Goal: Task Accomplishment & Management: Complete application form

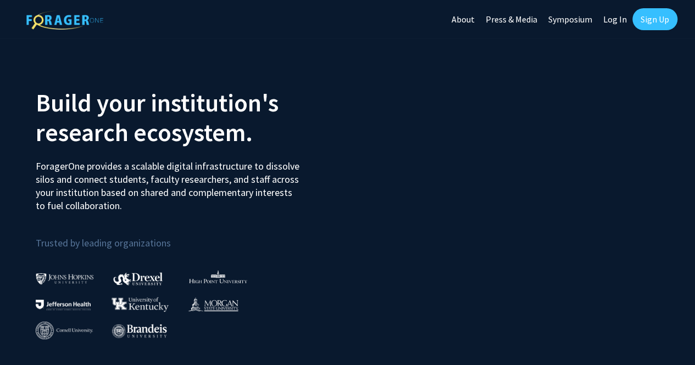
click at [646, 24] on link "Sign Up" at bounding box center [654, 19] width 45 height 22
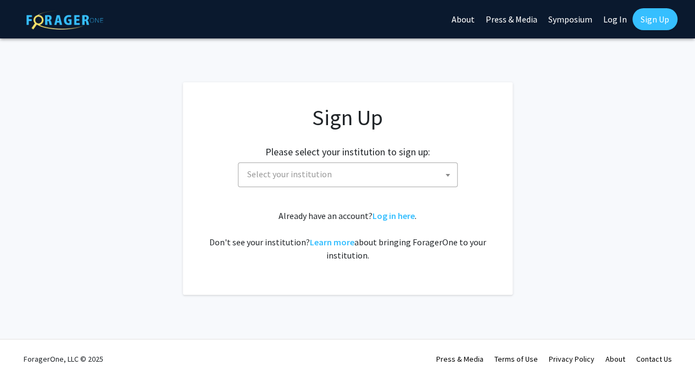
click at [382, 165] on span "Select your institution" at bounding box center [350, 174] width 214 height 23
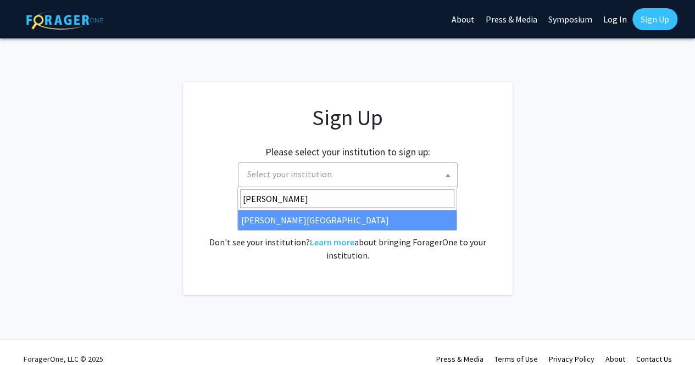
type input "[PERSON_NAME]"
select select "21"
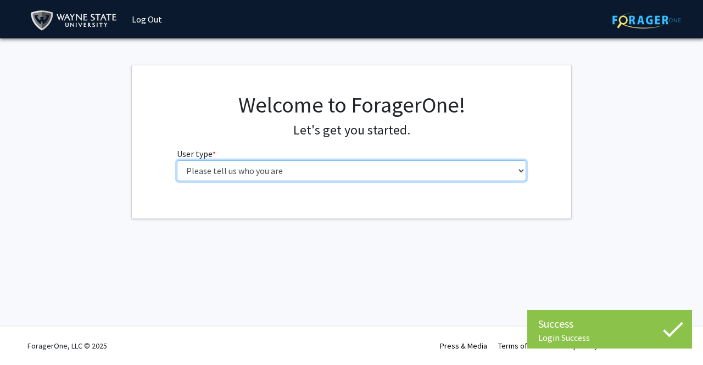
click at [374, 177] on select "Please tell us who you are Undergraduate Student Master's Student Doctoral Cand…" at bounding box center [352, 170] width 350 height 21
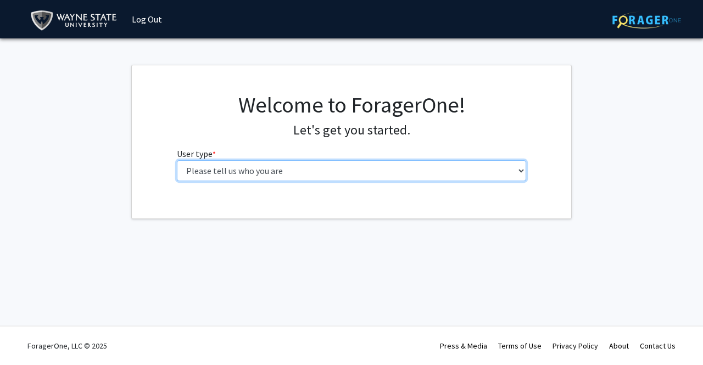
select select "1: undergrad"
click at [177, 160] on select "Please tell us who you are Undergraduate Student Master's Student Doctoral Cand…" at bounding box center [352, 170] width 350 height 21
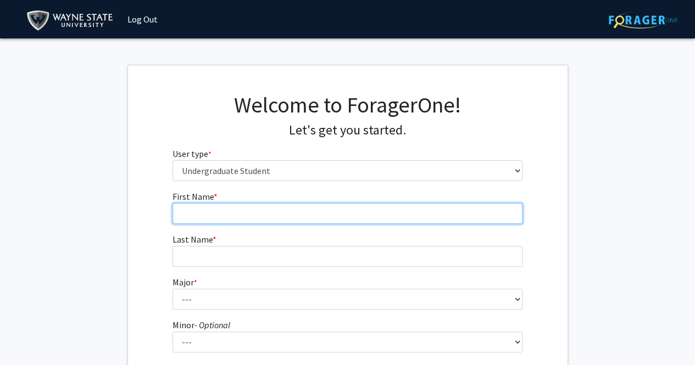
click at [248, 220] on input "First Name * required" at bounding box center [348, 213] width 350 height 21
type input "Anna"
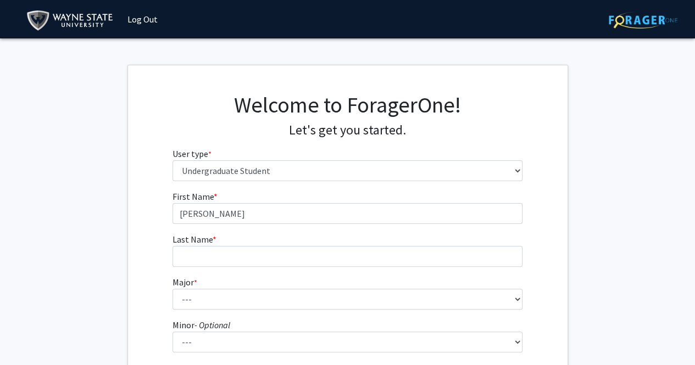
click at [247, 245] on fg-input "Last Name * required" at bounding box center [348, 250] width 350 height 34
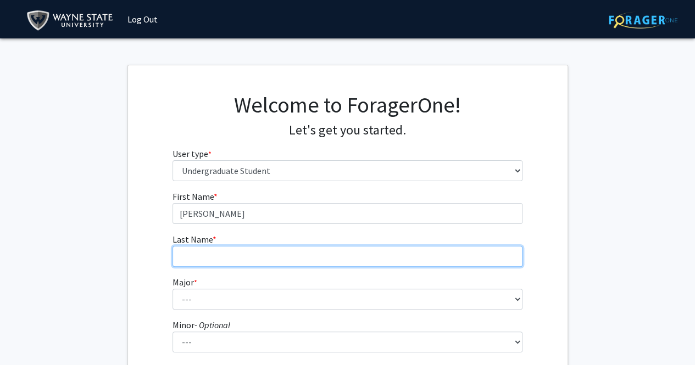
click at [236, 252] on input "Last Name * required" at bounding box center [348, 256] width 350 height 21
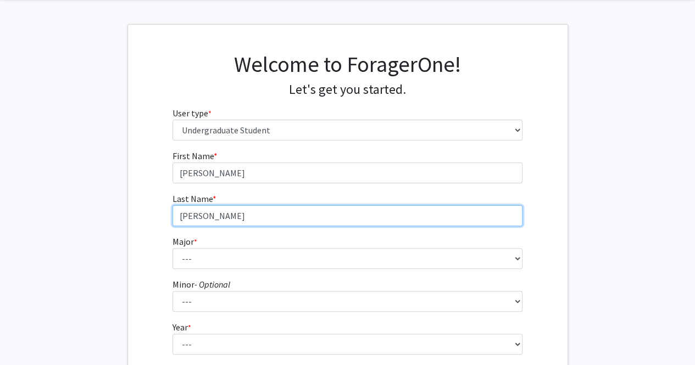
scroll to position [110, 0]
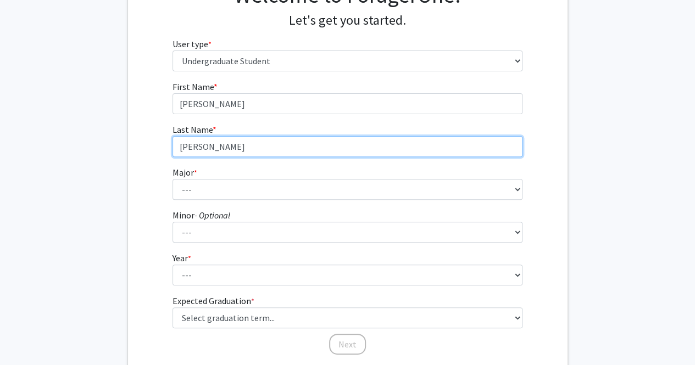
type input "Romeo"
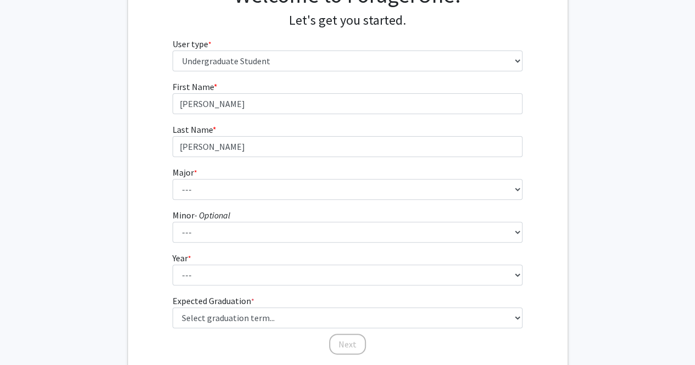
click at [203, 203] on form "First Name * required Anna Last Name * required Romeo Major * required --- Acco…" at bounding box center [348, 212] width 350 height 265
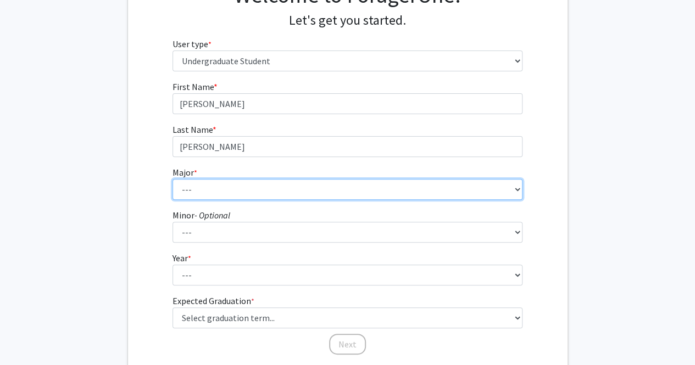
click at [206, 190] on select "--- Accounting African American Studies Anthropology Applied Behavior Analysis …" at bounding box center [348, 189] width 350 height 21
select select "80: 1860"
click at [173, 179] on select "--- Accounting African American Studies Anthropology Applied Behavior Analysis …" at bounding box center [348, 189] width 350 height 21
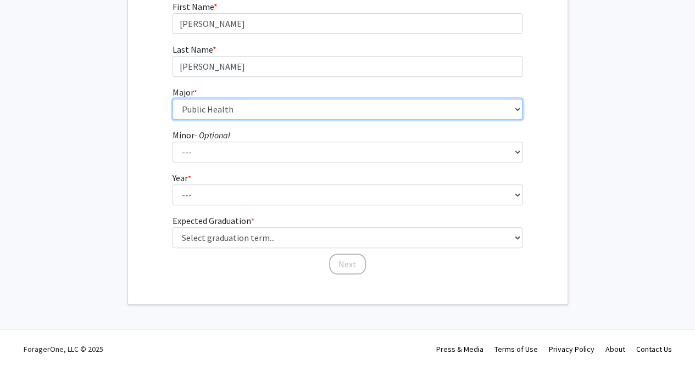
scroll to position [192, 0]
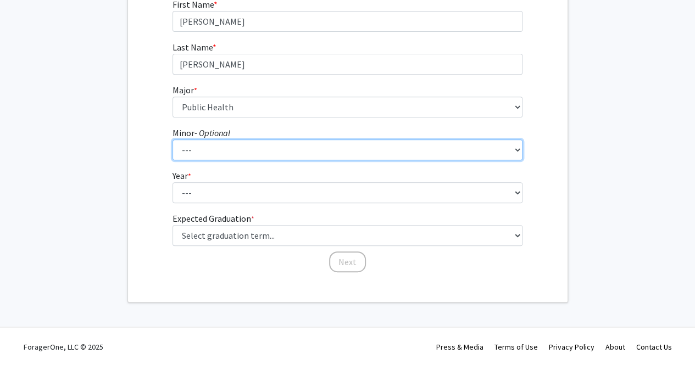
click at [222, 148] on select "--- African American Studies Africana Theatre and Dance Animation and Interacti…" at bounding box center [348, 150] width 350 height 21
click at [268, 147] on select "--- African American Studies Africana Theatre and Dance Animation and Interacti…" at bounding box center [348, 150] width 350 height 21
select select "48: 1412"
click at [173, 140] on select "--- African American Studies Africana Theatre and Dance Animation and Interacti…" at bounding box center [348, 150] width 350 height 21
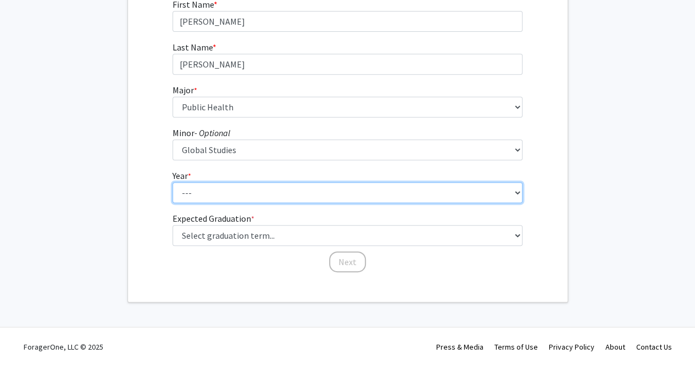
click at [199, 197] on select "--- First-year Sophomore Junior Senior Postbaccalaureate Certificate" at bounding box center [348, 192] width 350 height 21
select select "3: junior"
click at [173, 182] on select "--- First-year Sophomore Junior Senior Postbaccalaureate Certificate" at bounding box center [348, 192] width 350 height 21
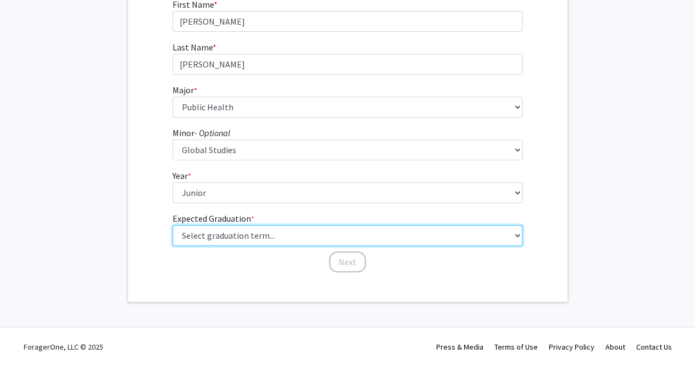
click at [271, 242] on select "Select graduation term... Spring 2025 Summer 2025 Fall 2025 Winter 2025 Spring …" at bounding box center [348, 235] width 350 height 21
select select "12: winter_2027"
click at [173, 225] on select "Select graduation term... Spring 2025 Summer 2025 Fall 2025 Winter 2025 Spring …" at bounding box center [348, 235] width 350 height 21
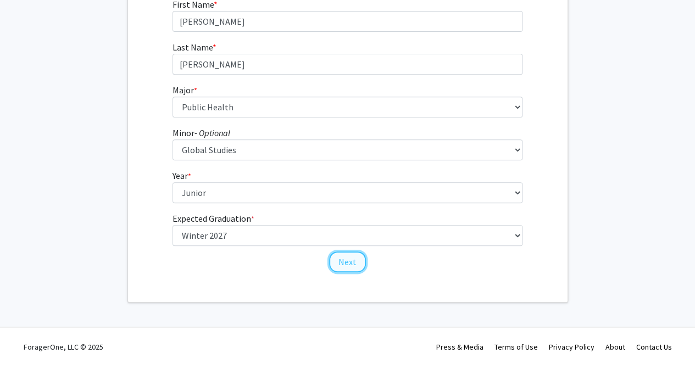
click at [351, 264] on button "Next" at bounding box center [347, 262] width 37 height 21
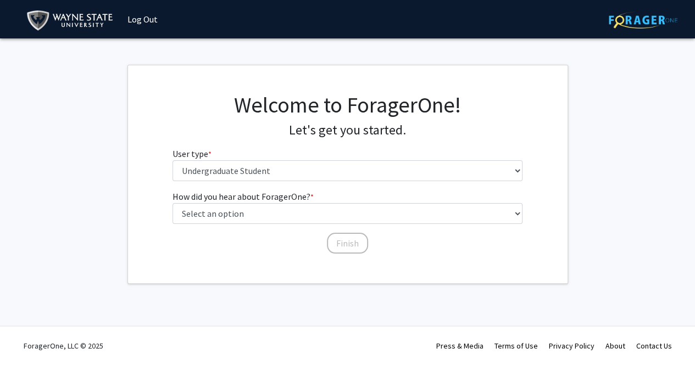
scroll to position [0, 0]
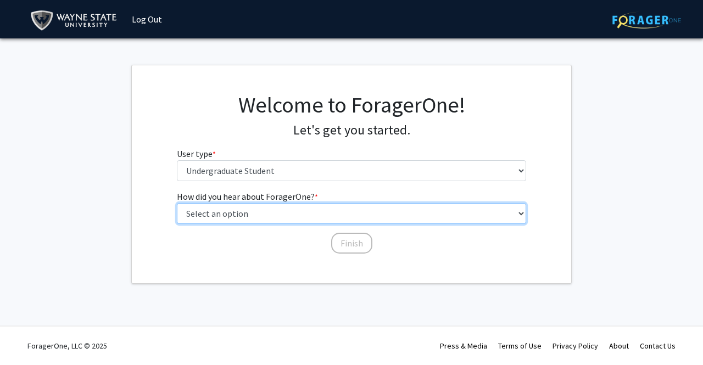
click at [262, 213] on select "Select an option Peer/student recommendation Faculty/staff recommendation Unive…" at bounding box center [352, 213] width 350 height 21
select select "1: peer_recommendation"
click at [177, 203] on select "Select an option Peer/student recommendation Faculty/staff recommendation Unive…" at bounding box center [352, 213] width 350 height 21
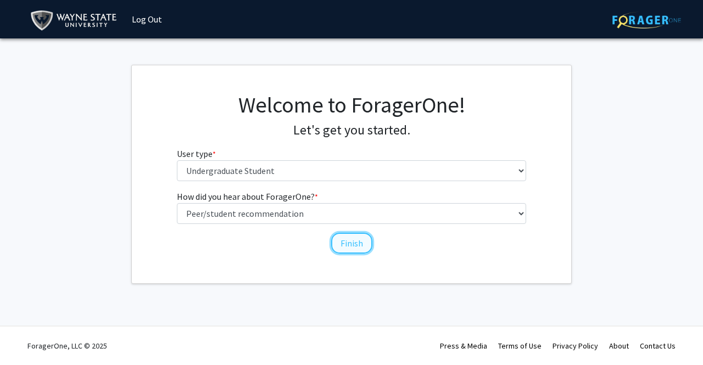
click at [352, 247] on button "Finish" at bounding box center [351, 243] width 41 height 21
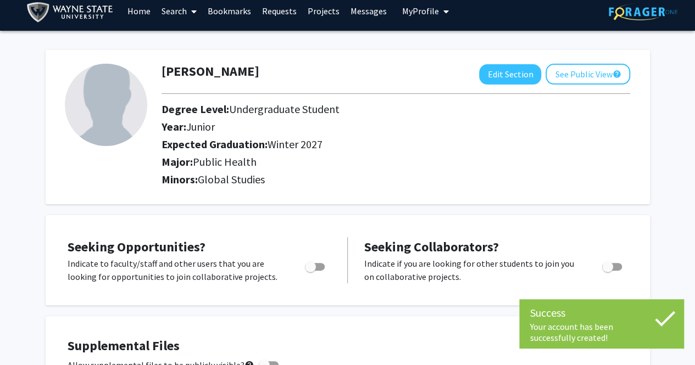
scroll to position [220, 0]
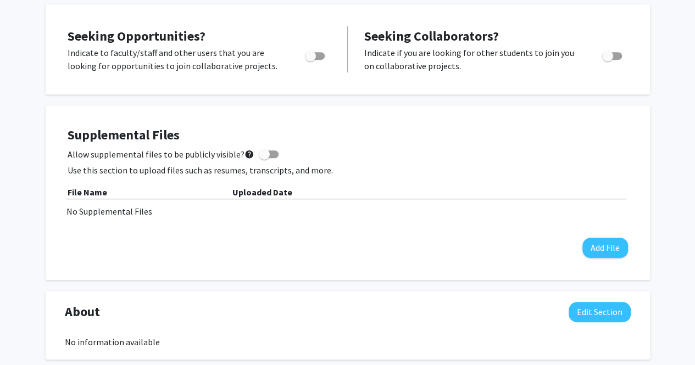
click at [312, 51] on span "Toggle" at bounding box center [310, 56] width 11 height 11
click at [310, 60] on input "Are you actively seeking opportunities?" at bounding box center [310, 60] width 1 height 1
checkbox input "true"
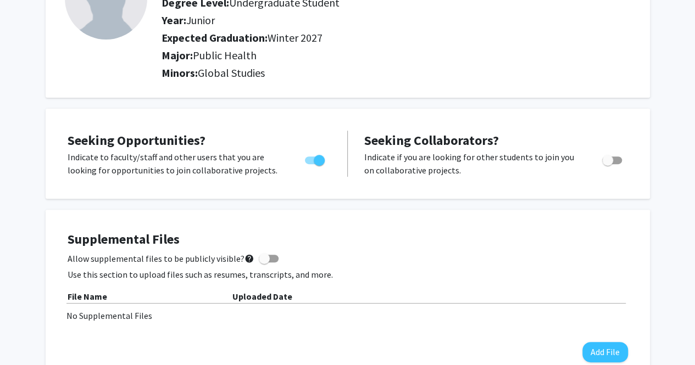
scroll to position [0, 0]
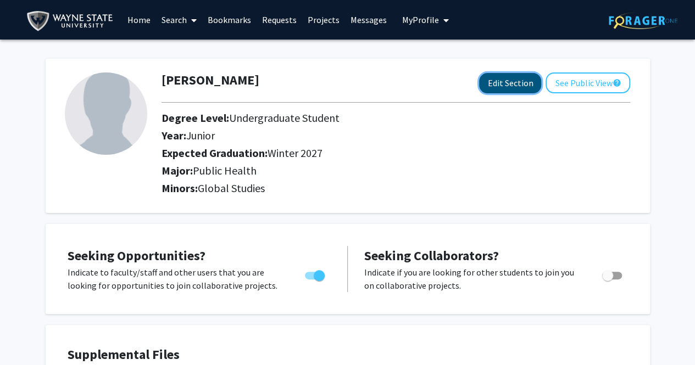
click at [509, 88] on button "Edit Section" at bounding box center [510, 83] width 62 height 20
select select "junior"
select select "40: winter_2027"
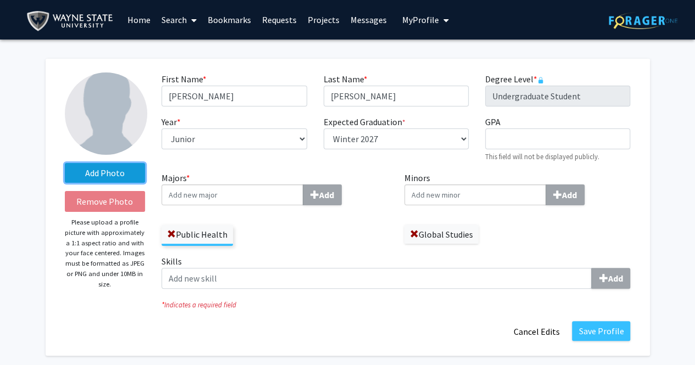
click at [92, 173] on label "Add Photo" at bounding box center [105, 173] width 81 height 20
click at [0, 0] on input "Add Photo" at bounding box center [0, 0] width 0 height 0
click at [322, 231] on div "Public Health" at bounding box center [275, 230] width 226 height 32
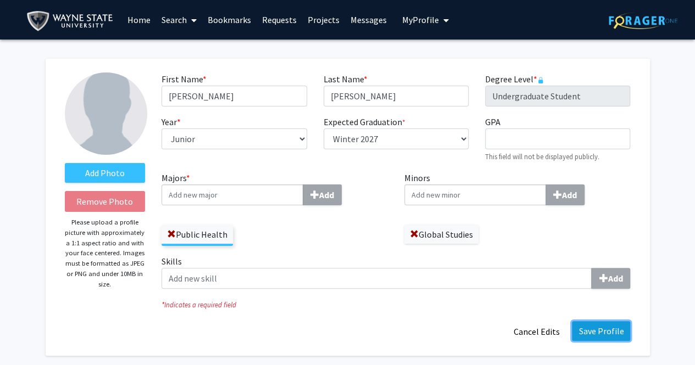
click at [605, 335] on button "Save Profile" at bounding box center [601, 331] width 58 height 20
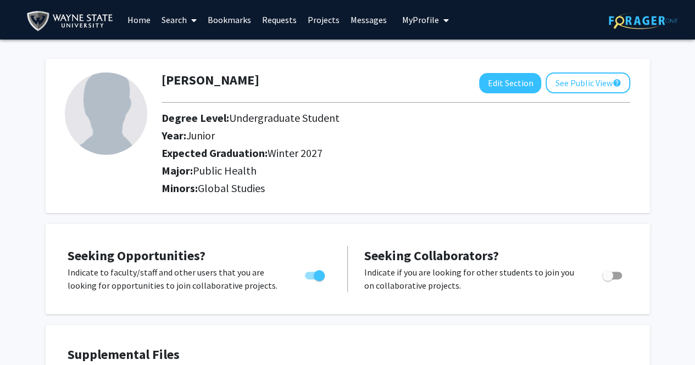
click at [191, 23] on span at bounding box center [192, 20] width 10 height 38
click at [139, 19] on link "Home" at bounding box center [139, 20] width 34 height 38
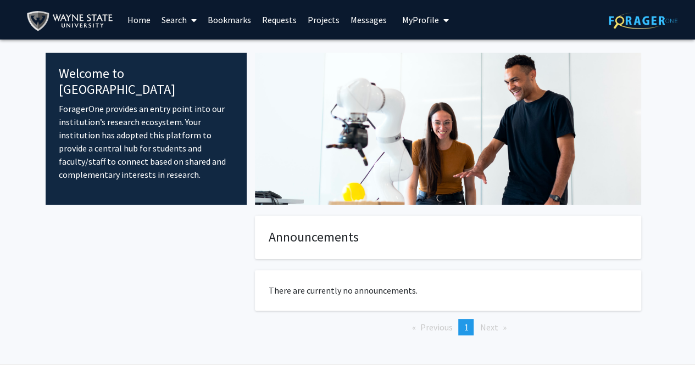
click at [181, 18] on link "Search" at bounding box center [179, 20] width 46 height 38
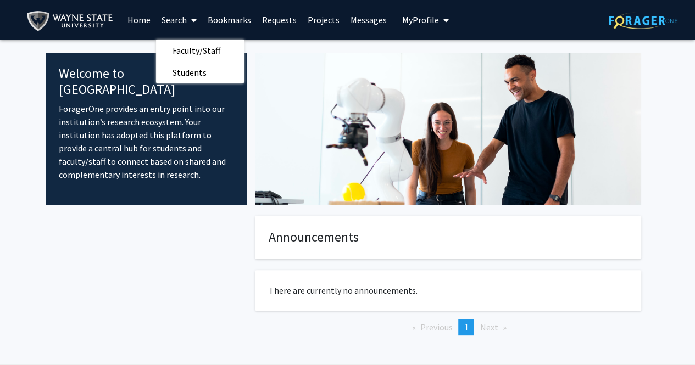
click at [324, 19] on link "Projects" at bounding box center [323, 20] width 43 height 38
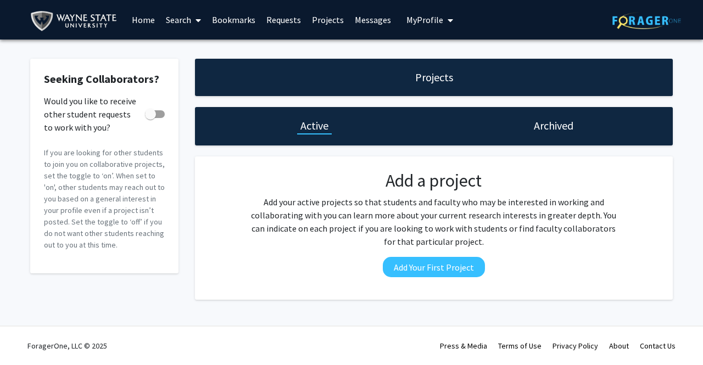
click at [541, 116] on div "Archived" at bounding box center [553, 126] width 239 height 38
click at [558, 128] on h1 "Archived" at bounding box center [554, 125] width 40 height 15
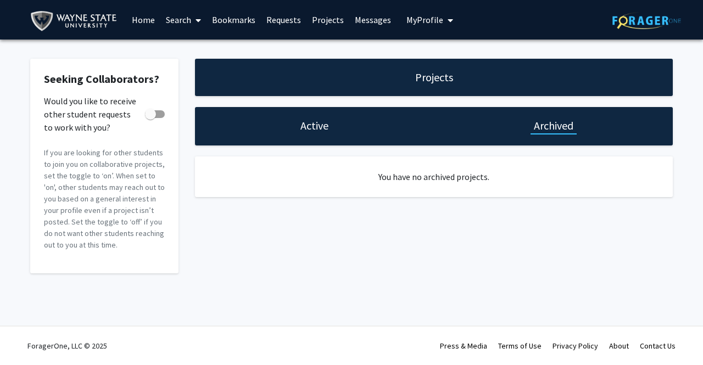
click at [333, 125] on div "Active" at bounding box center [314, 126] width 239 height 38
click at [326, 130] on h1 "Active" at bounding box center [315, 125] width 28 height 15
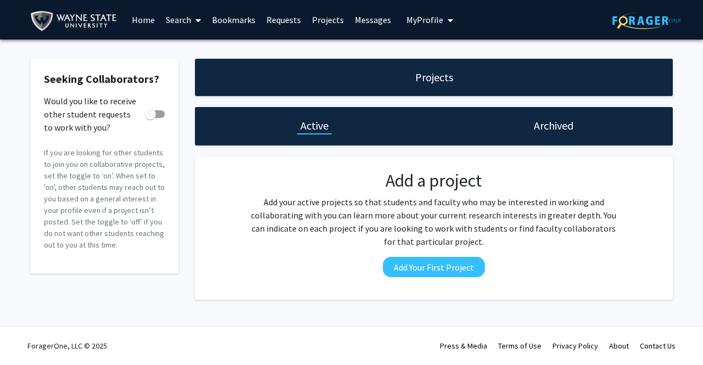
click at [328, 16] on link "Projects" at bounding box center [328, 20] width 43 height 38
click at [138, 19] on link "Home" at bounding box center [143, 20] width 34 height 38
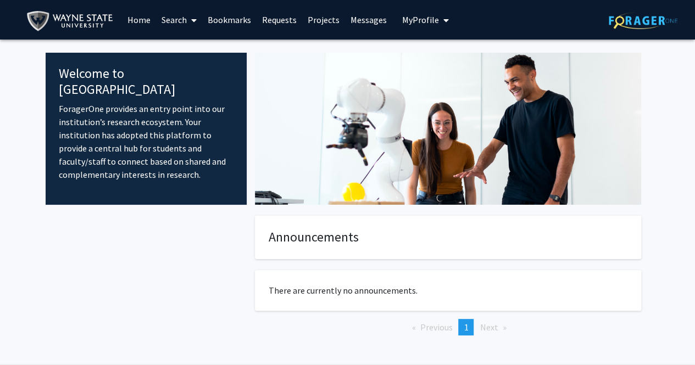
click at [182, 22] on link "Search" at bounding box center [179, 20] width 46 height 38
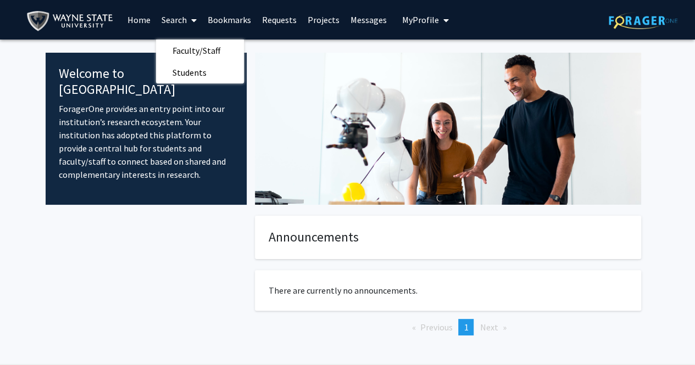
click at [282, 74] on img at bounding box center [448, 129] width 386 height 152
